Goal: Information Seeking & Learning: Learn about a topic

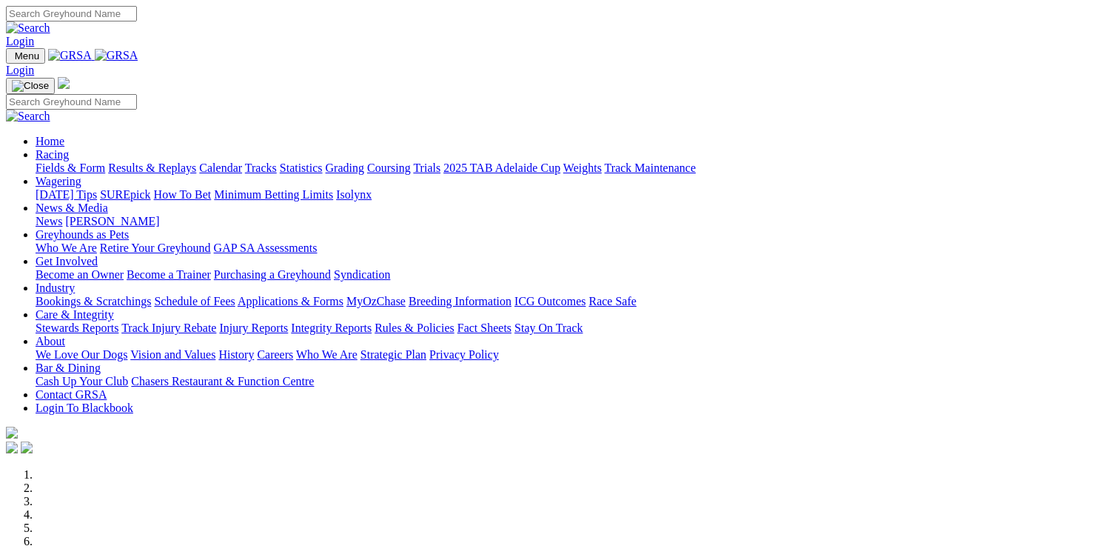
scroll to position [518, 0]
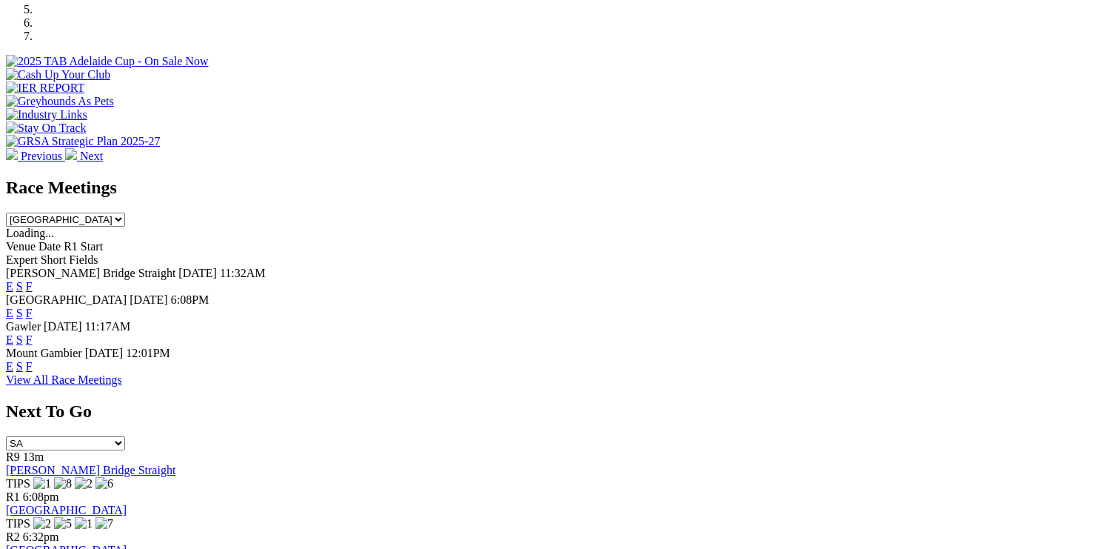
click at [33, 280] on link "F" at bounding box center [29, 286] width 7 height 13
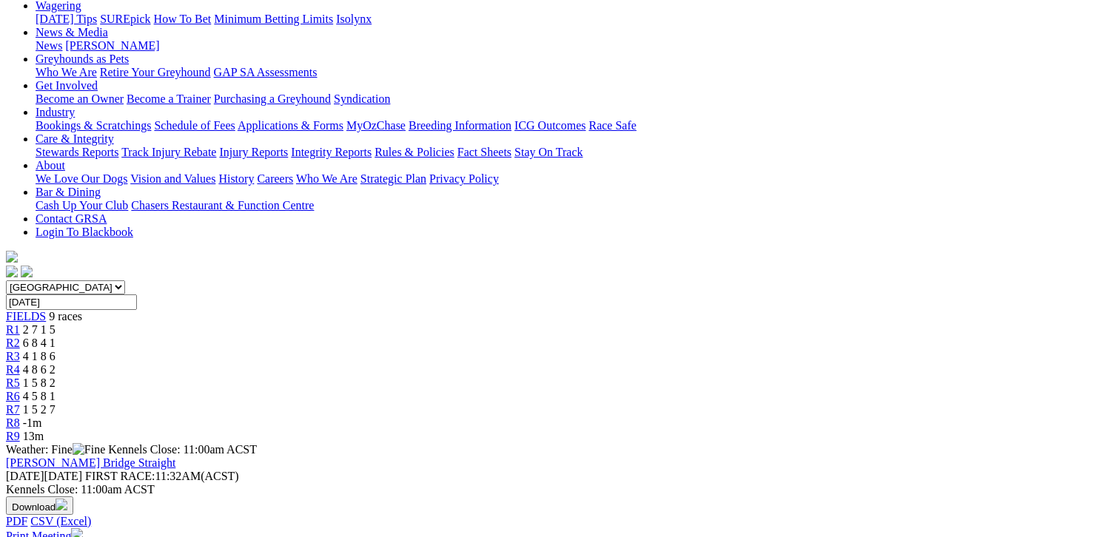
scroll to position [222, 0]
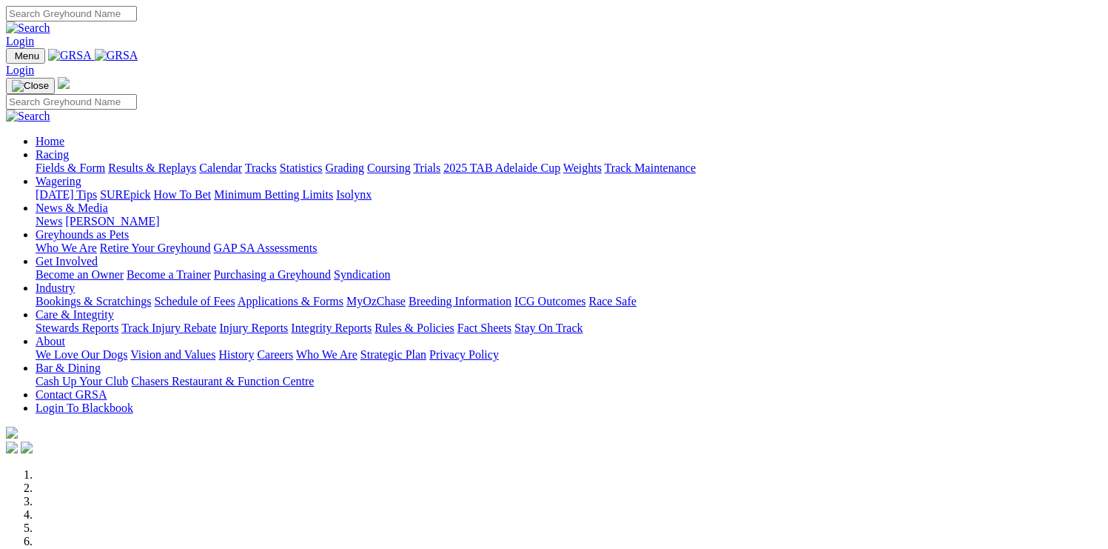
click at [62, 215] on link "News" at bounding box center [49, 221] width 27 height 13
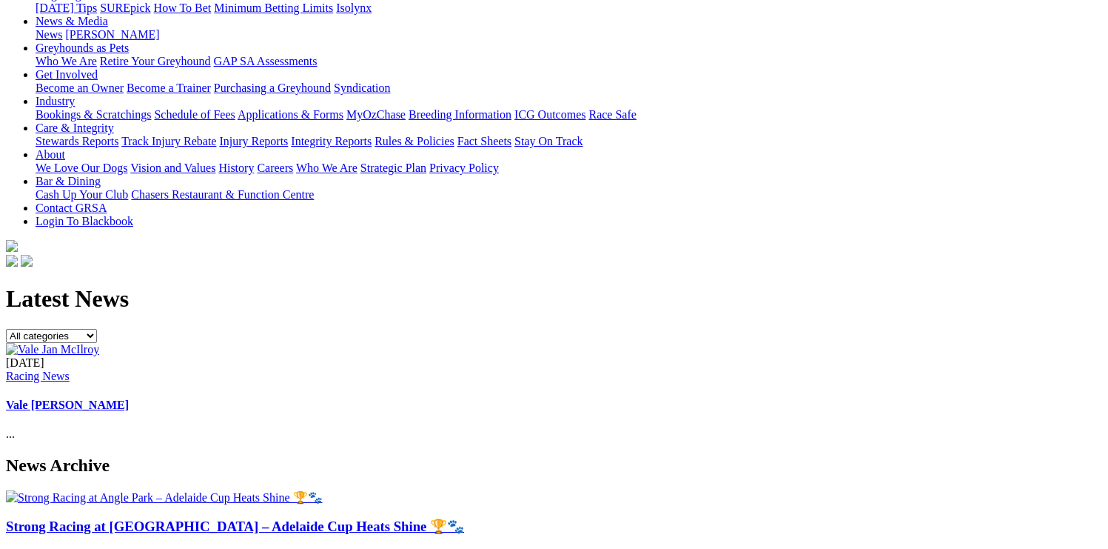
scroll to position [222, 0]
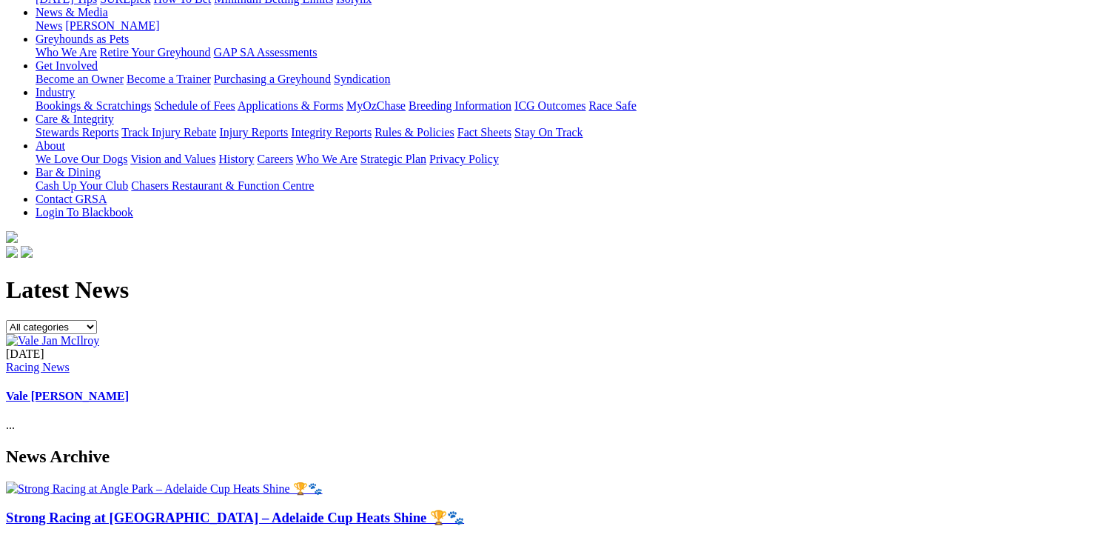
click at [99, 334] on img at bounding box center [52, 340] width 93 height 13
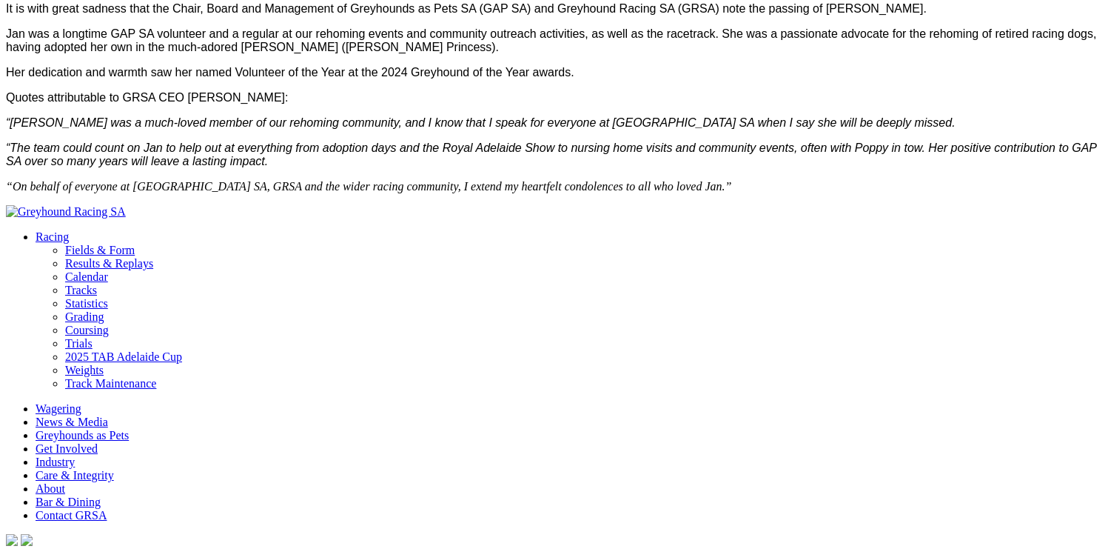
scroll to position [592, 0]
